Goal: Transaction & Acquisition: Purchase product/service

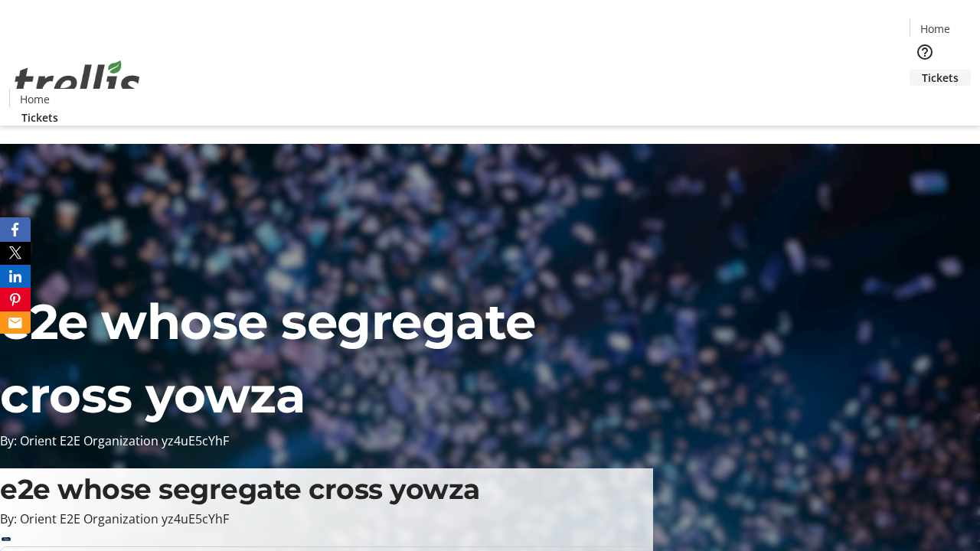
click at [921, 70] on span "Tickets" at bounding box center [939, 78] width 37 height 16
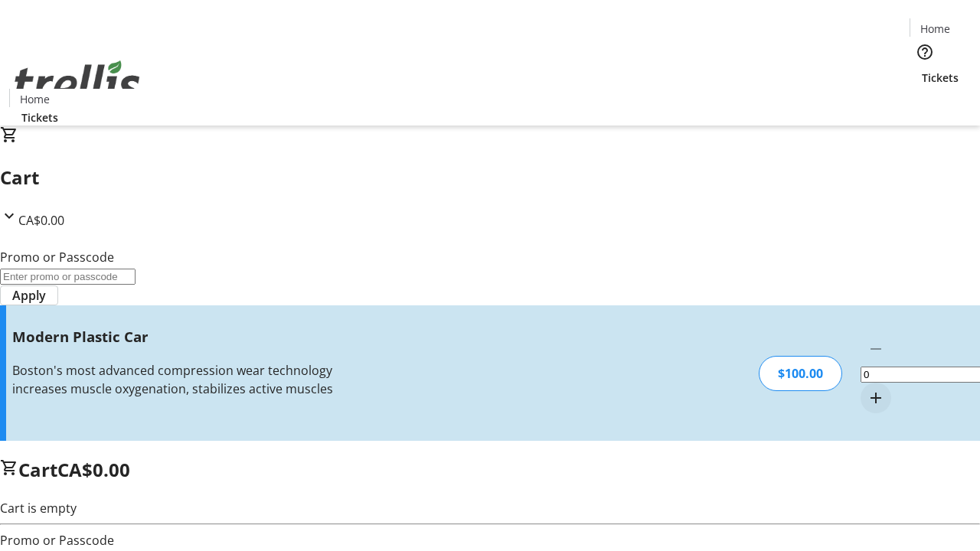
click at [866, 389] on mat-icon "Increment by one" at bounding box center [875, 398] width 18 height 18
type input "1"
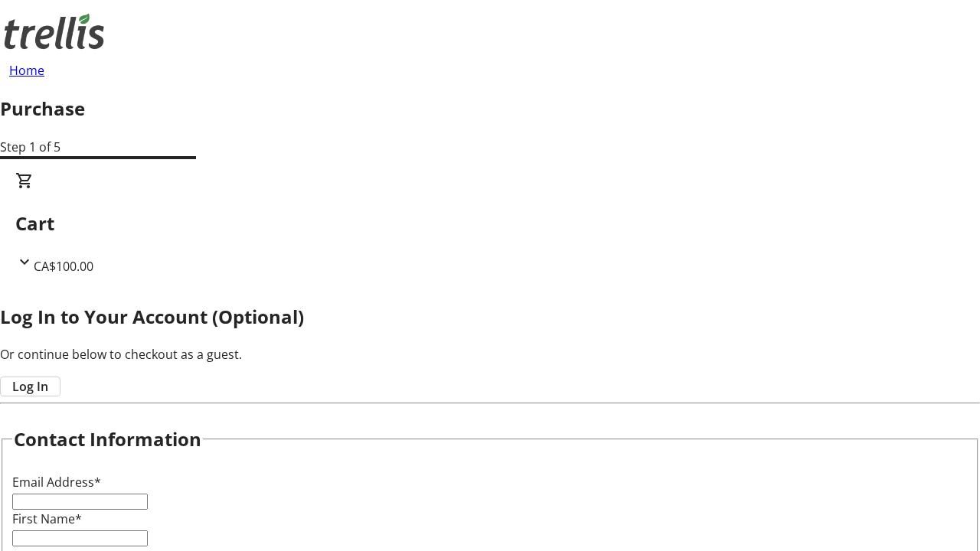
type input "FREE"
type input "[EMAIL_ADDRESS][DOMAIN_NAME]"
type input "Dell"
type input "[PERSON_NAME]"
